Goal: Transaction & Acquisition: Obtain resource

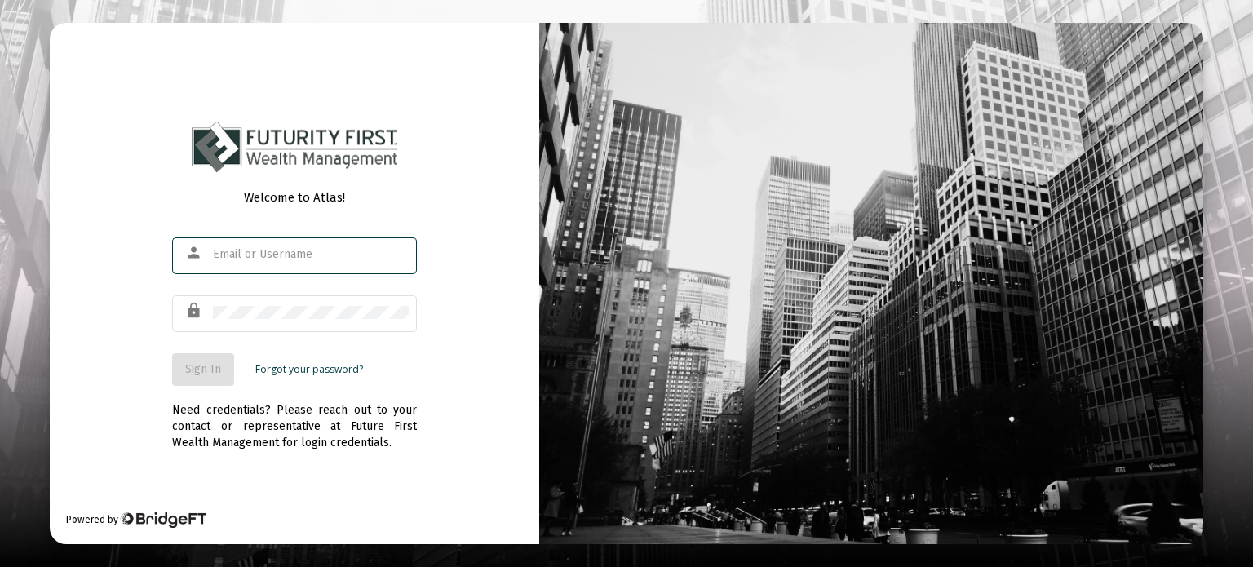
type input "[EMAIL_ADDRESS][DOMAIN_NAME]"
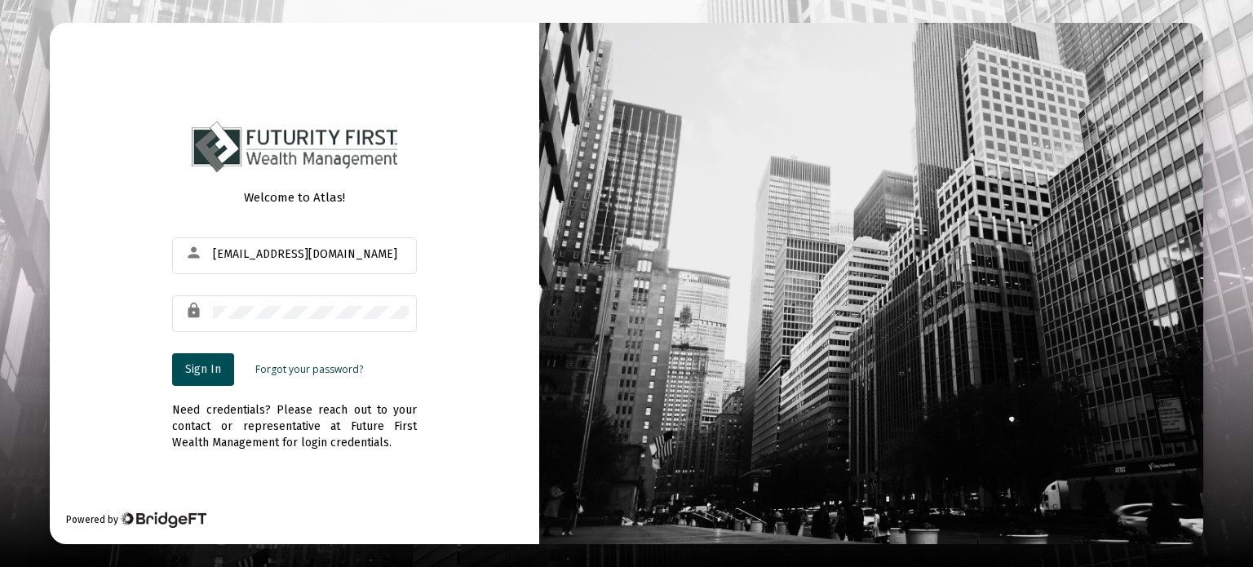
click at [206, 370] on span "Sign In" at bounding box center [203, 369] width 36 height 14
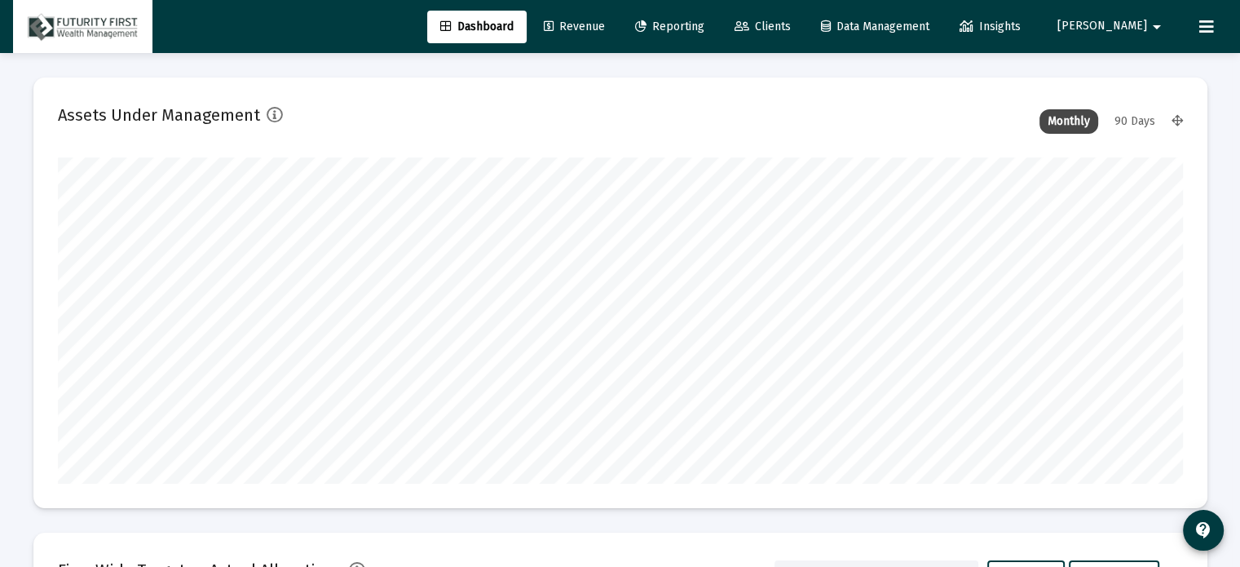
scroll to position [326, 606]
type input "[DATE]"
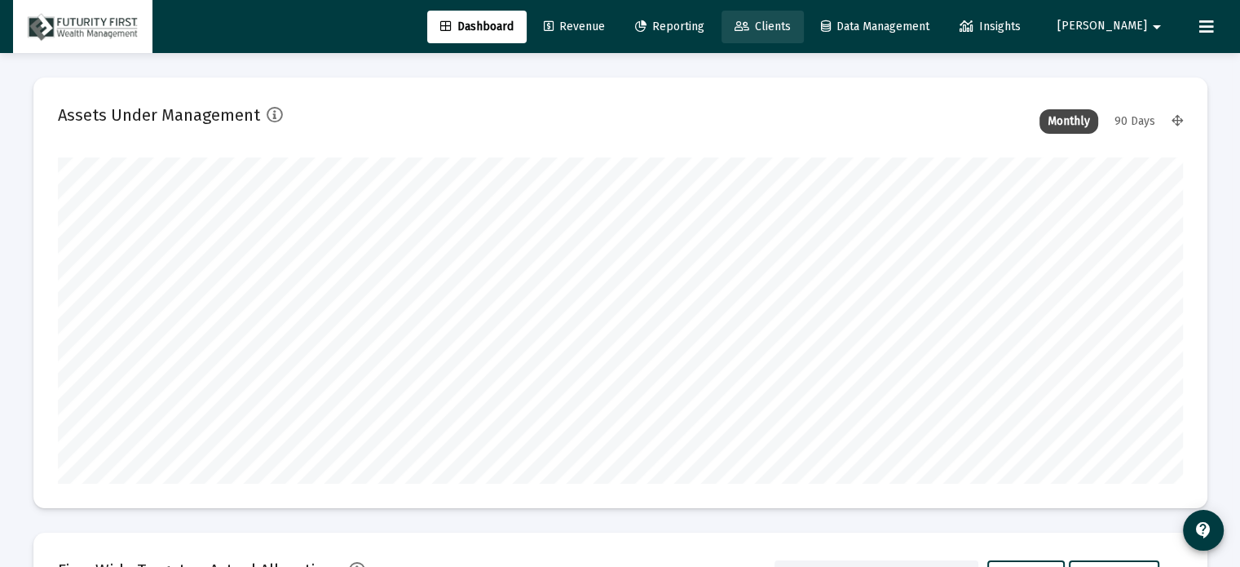
click at [791, 25] on span "Clients" at bounding box center [763, 27] width 56 height 14
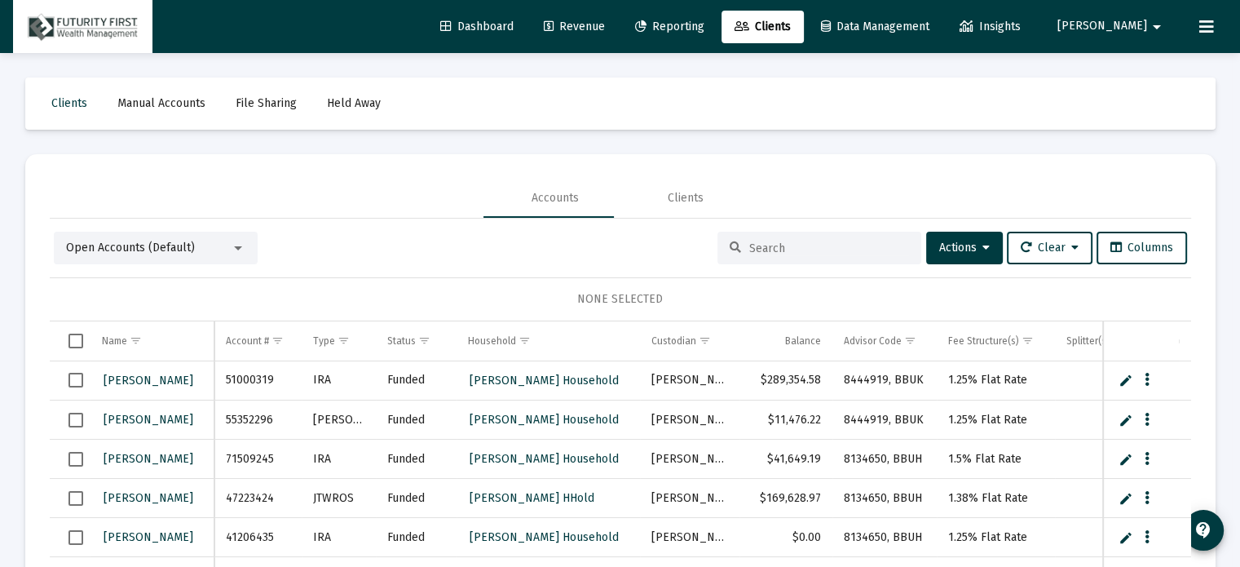
click at [801, 247] on input at bounding box center [830, 248] width 160 height 14
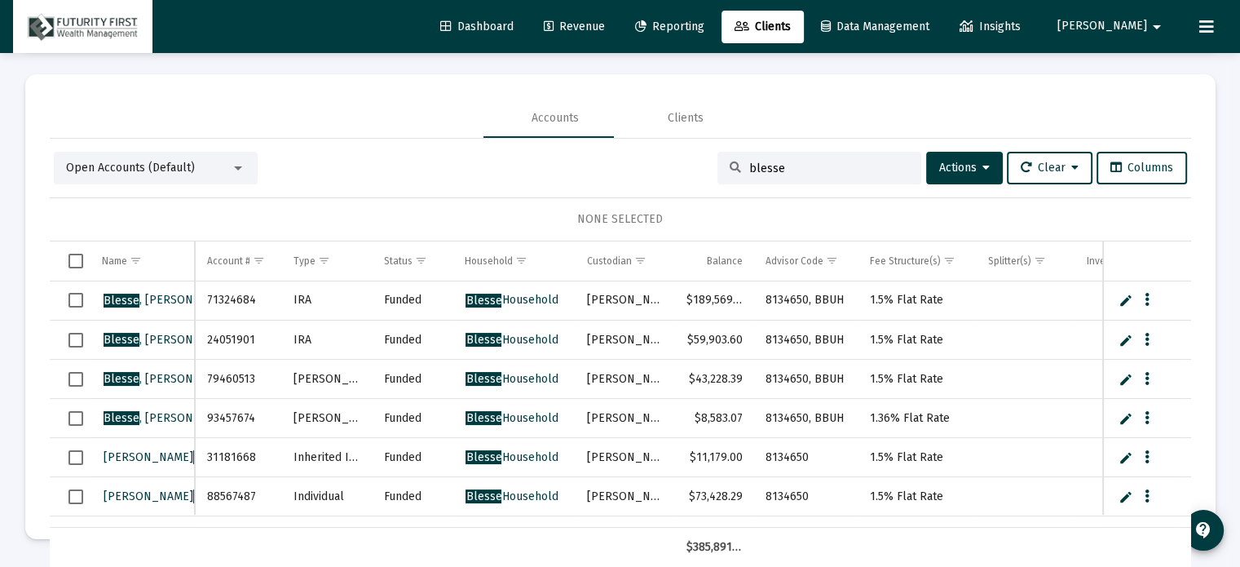
scroll to position [1, 0]
type input "blesse"
click at [705, 24] on span "Reporting" at bounding box center [669, 27] width 69 height 14
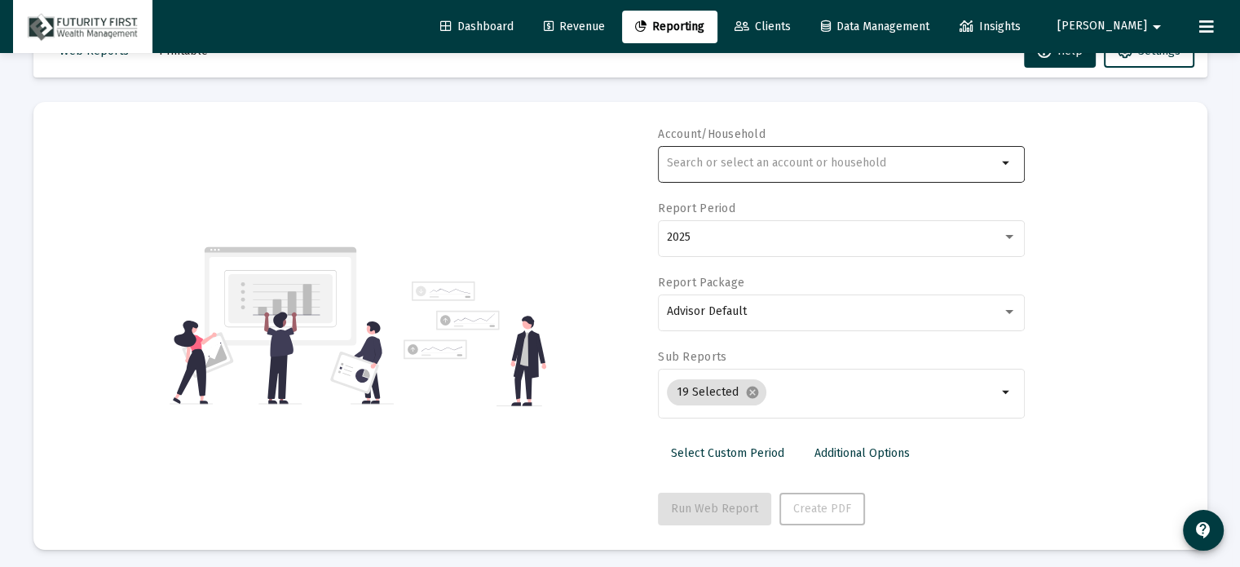
scroll to position [58, 0]
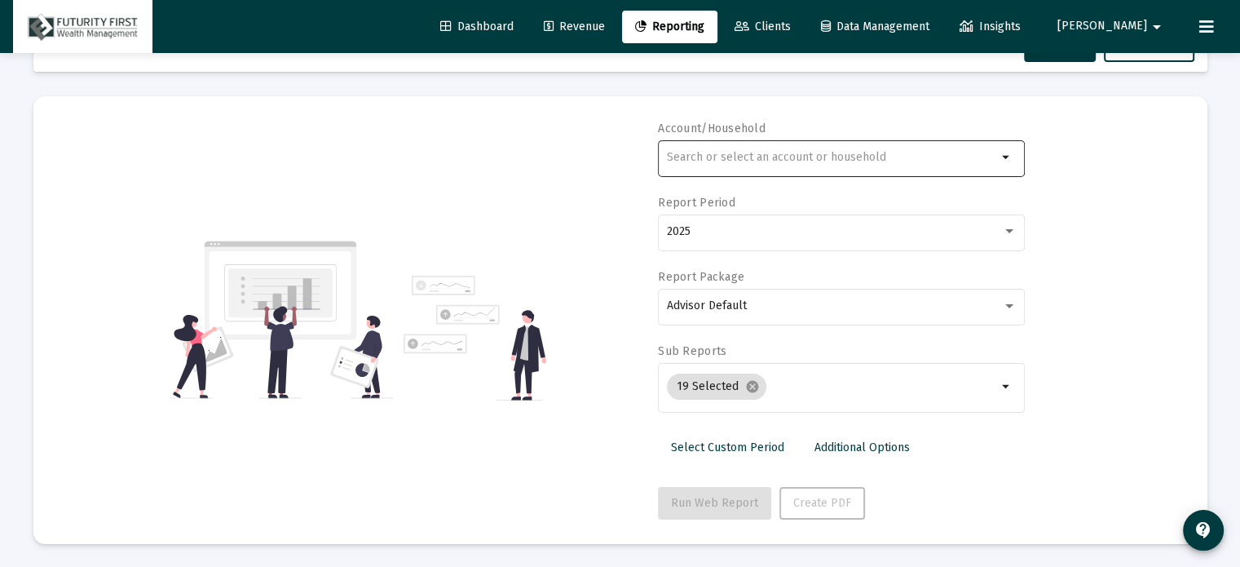
click at [944, 159] on input "text" at bounding box center [832, 157] width 330 height 13
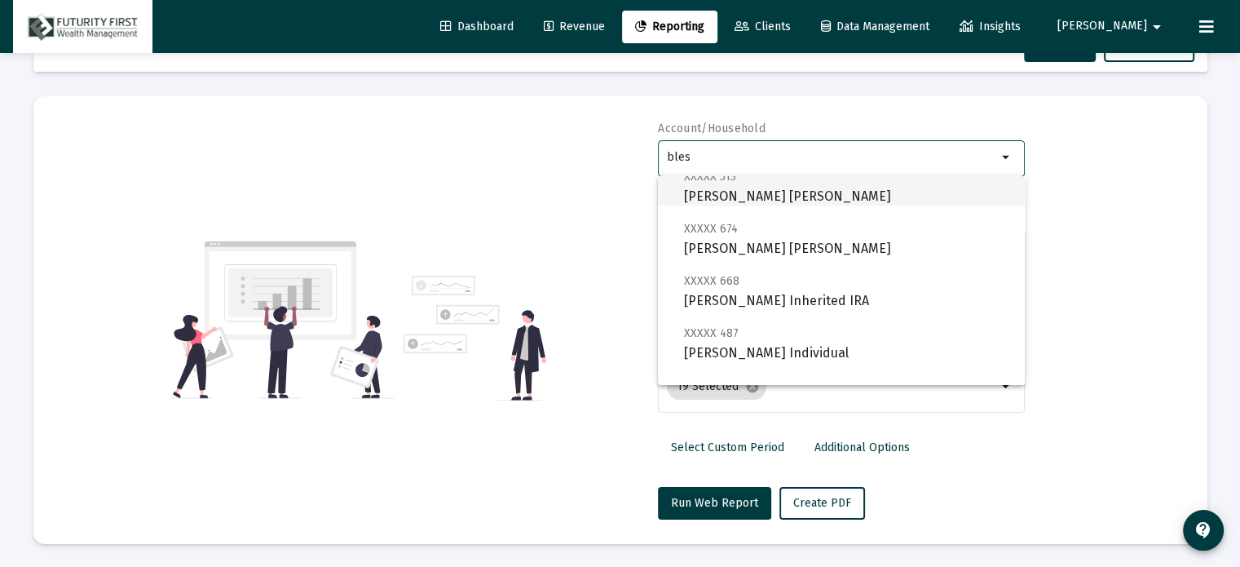
scroll to position [222, 0]
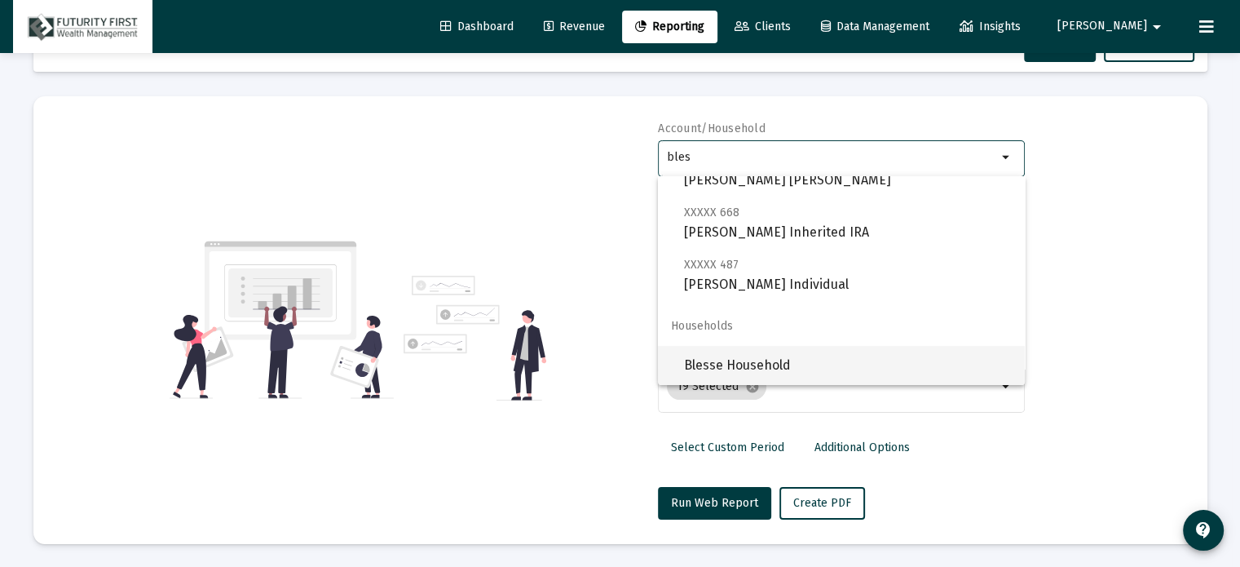
click at [763, 362] on span "Blesse Household" at bounding box center [848, 365] width 328 height 39
type input "Blesse Household"
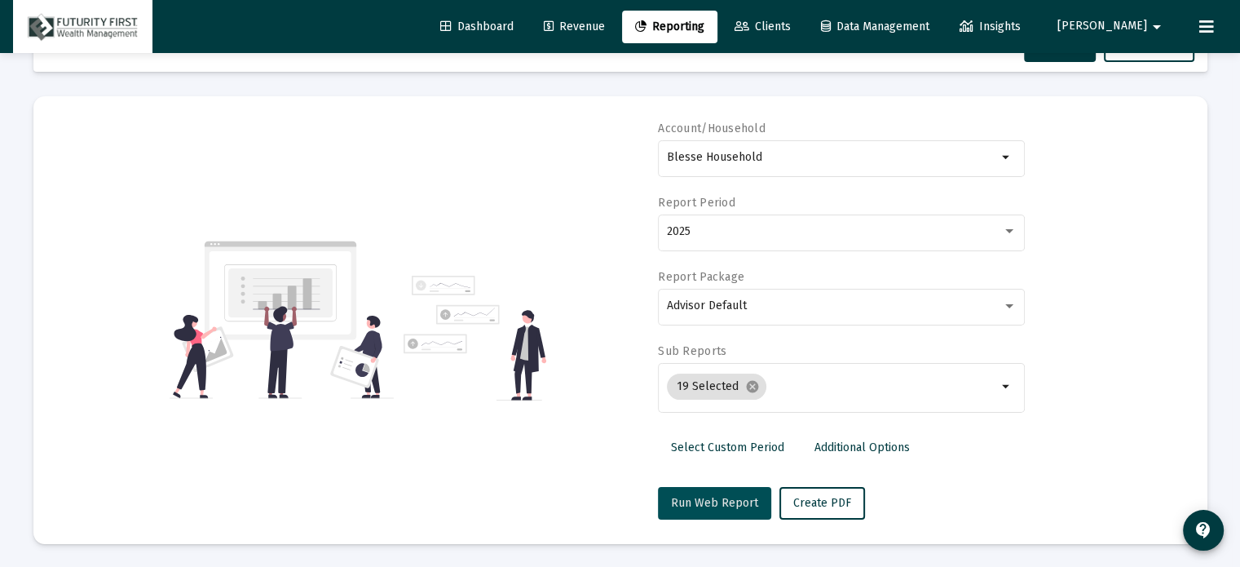
click at [727, 499] on span "Run Web Report" at bounding box center [714, 503] width 87 height 14
select select "View all"
drag, startPoint x: 728, startPoint y: 496, endPoint x: 718, endPoint y: 493, distance: 10.9
click at [727, 496] on span "Run Web Report" at bounding box center [714, 503] width 87 height 14
select select "View all"
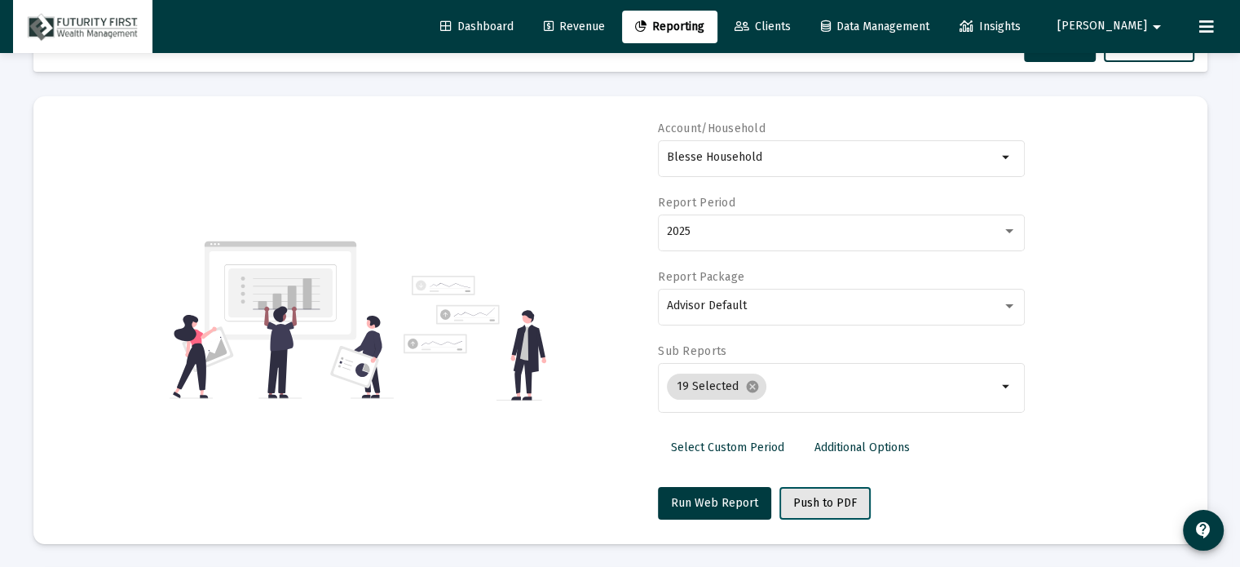
click at [832, 494] on button "Push to PDF" at bounding box center [825, 503] width 91 height 33
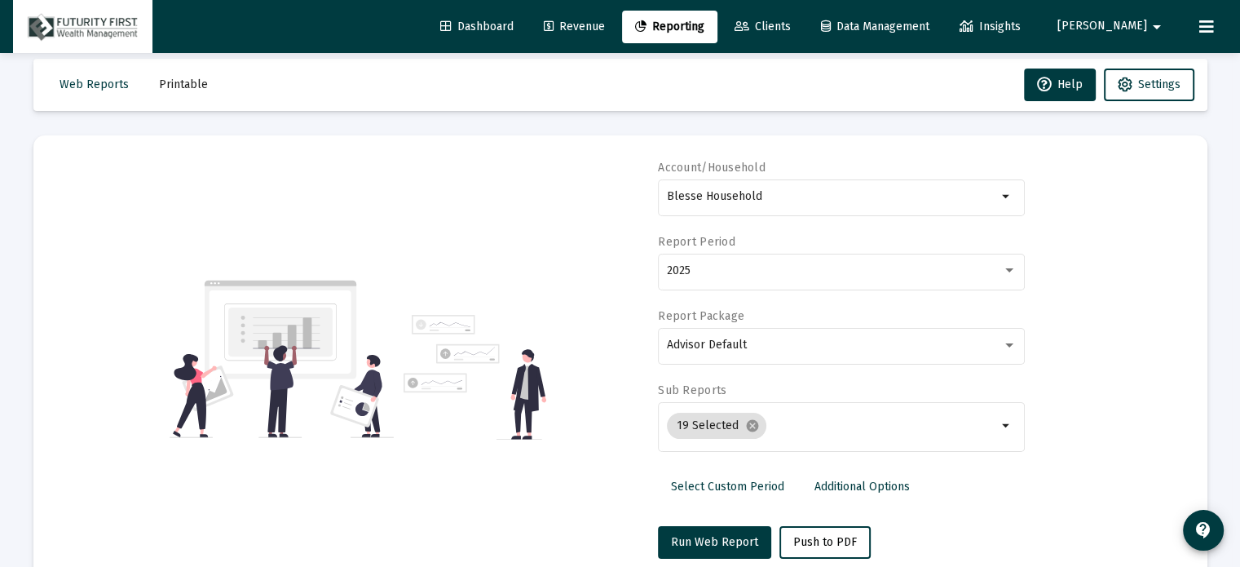
scroll to position [0, 0]
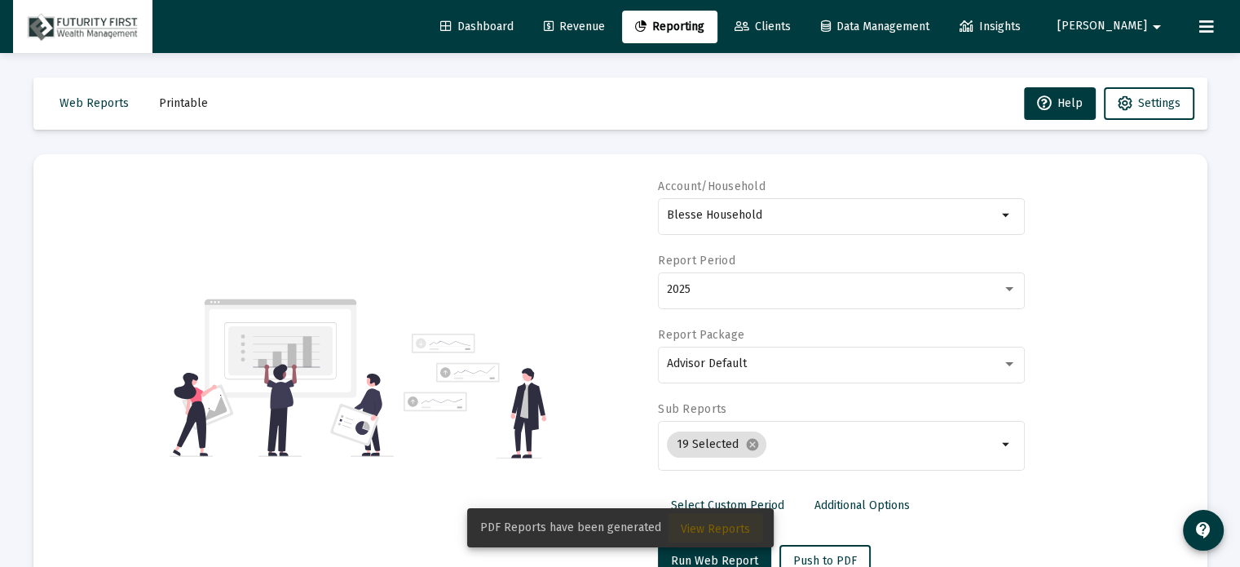
click at [718, 522] on span "View Reports" at bounding box center [715, 529] width 69 height 14
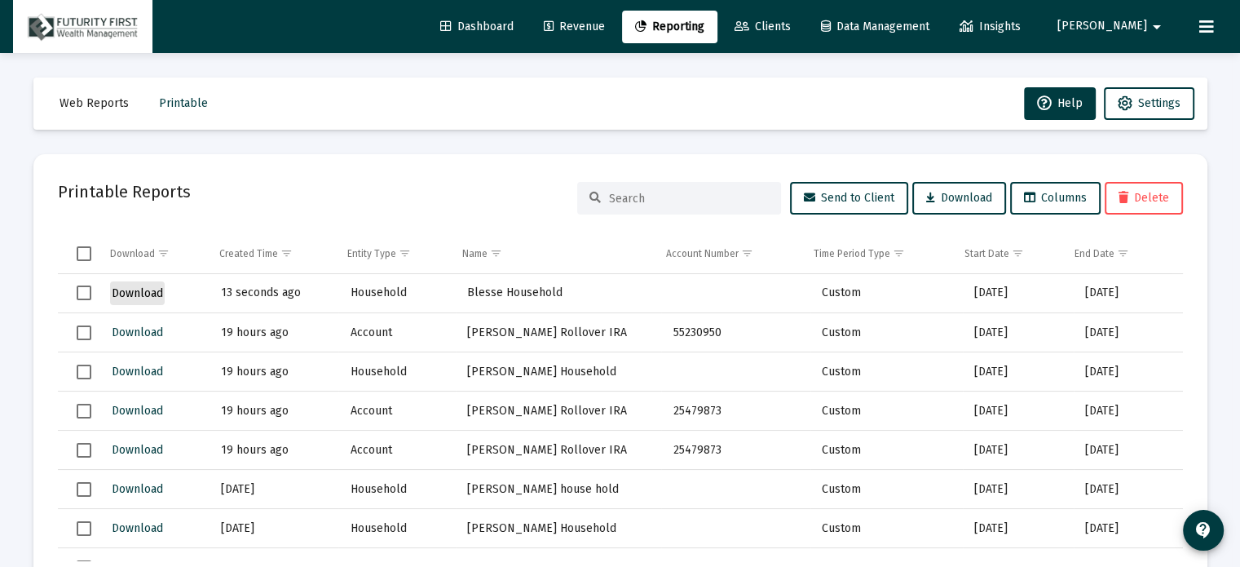
click at [138, 292] on span "Download" at bounding box center [137, 293] width 51 height 14
